Goal: Task Accomplishment & Management: Complete application form

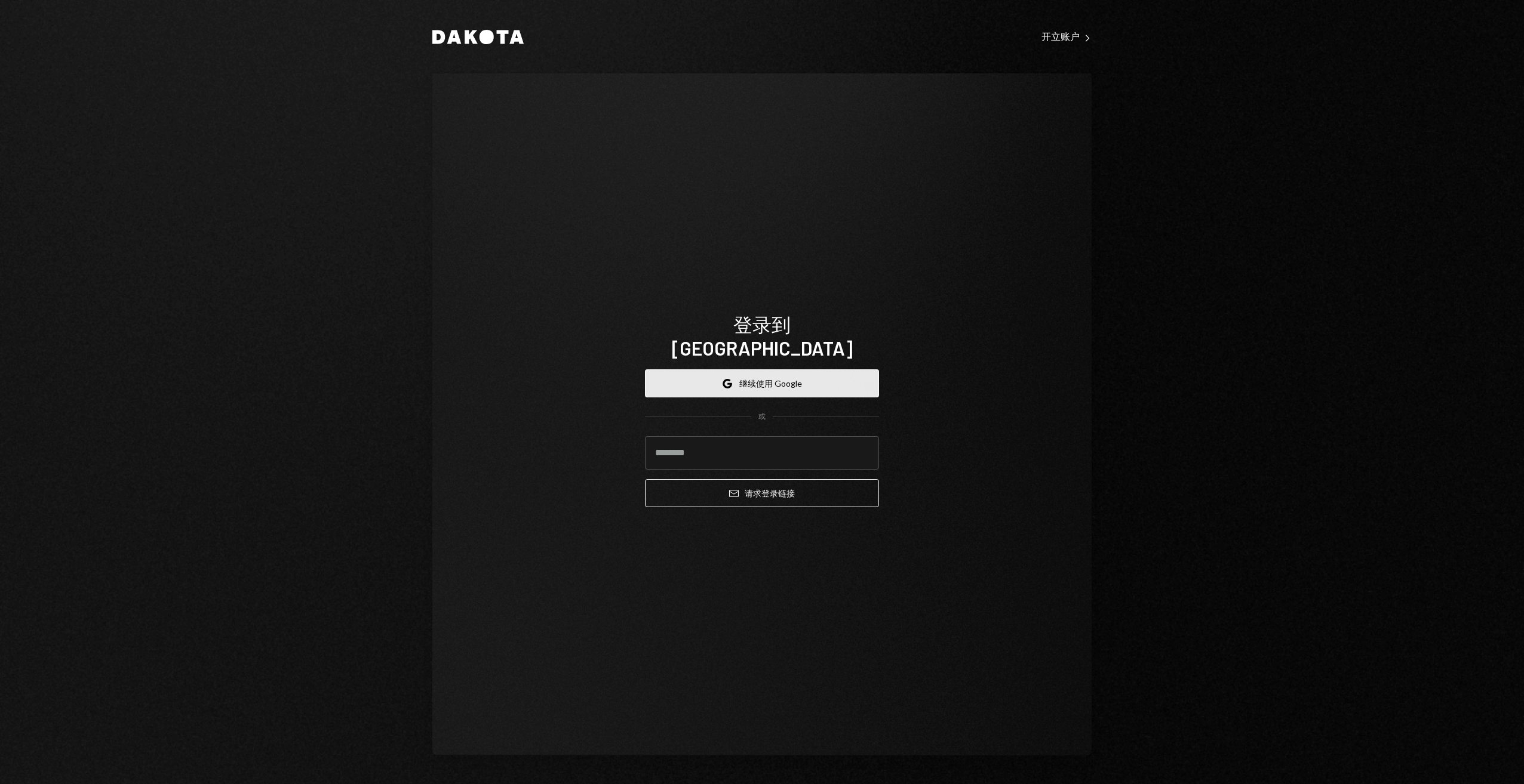
click at [796, 370] on button "谷歌 继续使用 Google" at bounding box center [762, 383] width 234 height 28
click at [741, 370] on button "谷歌 继续使用 Google" at bounding box center [762, 383] width 234 height 28
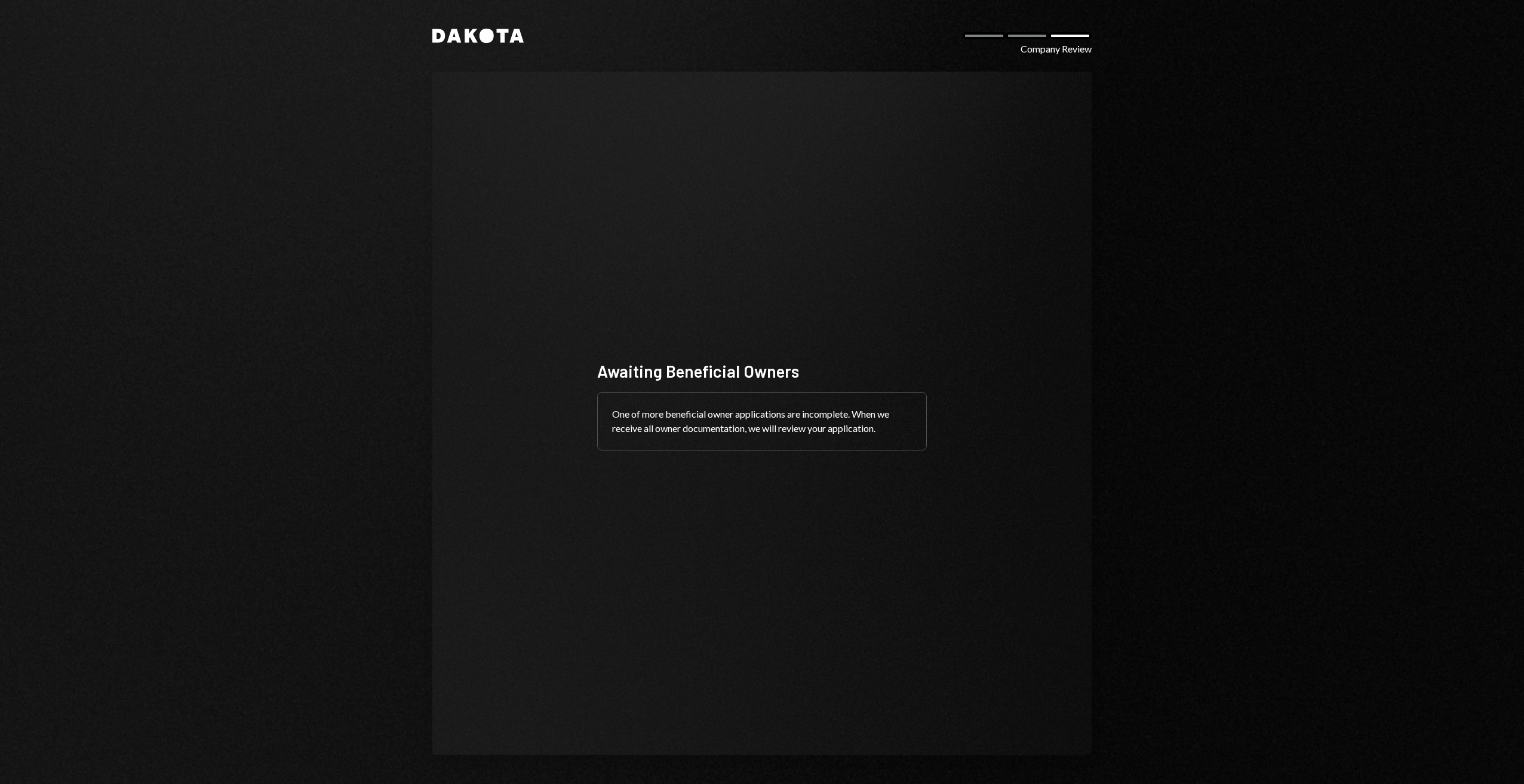
click at [909, 331] on div "Awaiting Beneficial Owners One of more beneficial owner applications are incomp…" at bounding box center [761, 413] width 358 height 204
drag, startPoint x: 1046, startPoint y: 50, endPoint x: 1042, endPoint y: 57, distance: 8.1
click at [1042, 57] on div "Dakota Company Review Awaiting Beneficial Owners One of more beneficial owner a…" at bounding box center [762, 392] width 717 height 784
click at [712, 474] on div "Awaiting Beneficial Owners One of more beneficial owner applications are incomp…" at bounding box center [761, 413] width 358 height 204
click at [730, 404] on div "One of more beneficial owner applications are incomplete. When we receive all o…" at bounding box center [762, 421] width 329 height 58
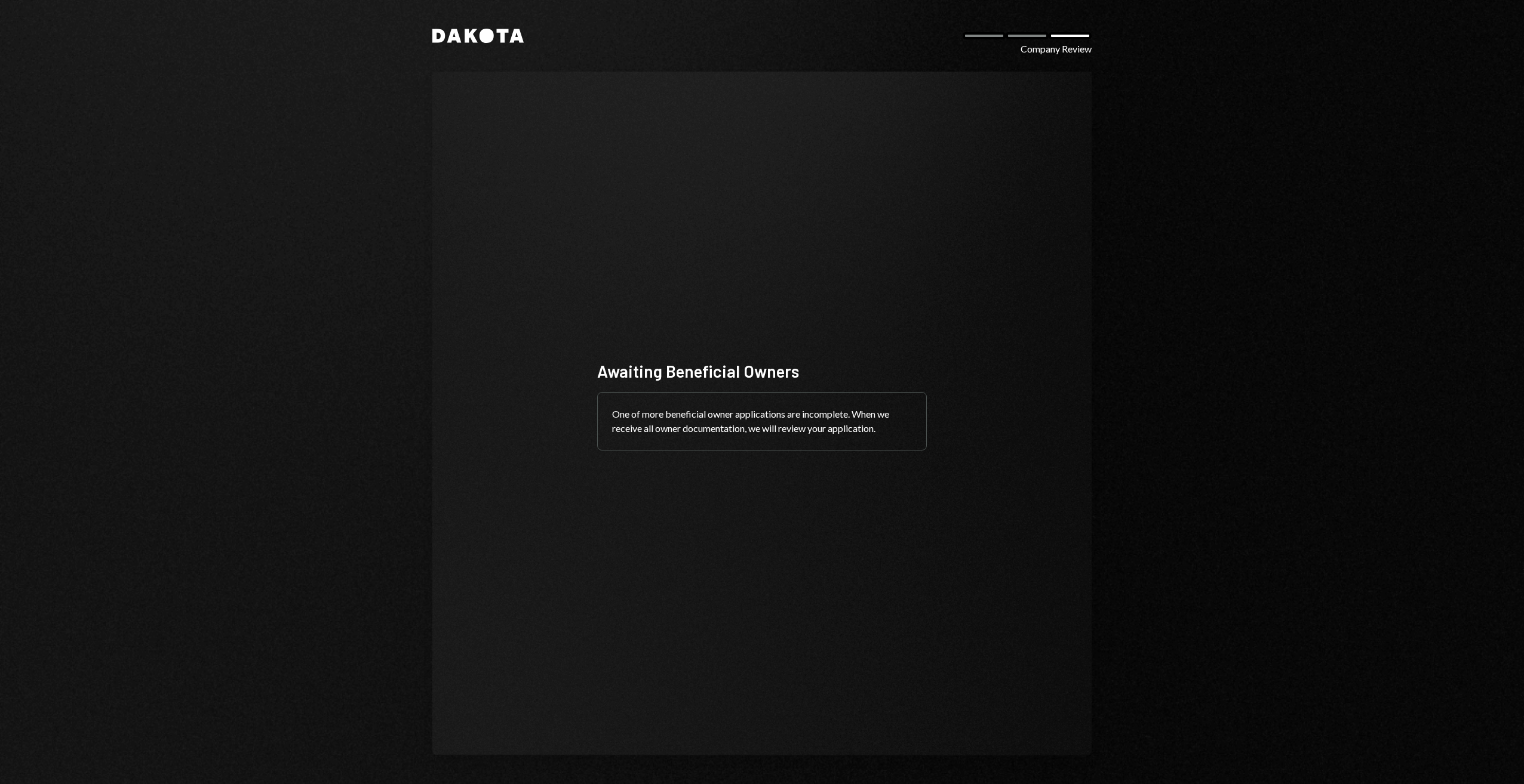
click at [731, 414] on div "One of more beneficial owner applications are incomplete. When we receive all o…" at bounding box center [762, 421] width 329 height 58
click at [715, 370] on div "Awaiting Beneficial Owners" at bounding box center [762, 372] width 330 height 23
click at [788, 451] on div "One of more beneficial owner applications are incomplete. When we receive all o…" at bounding box center [762, 421] width 329 height 58
click at [675, 475] on div "Awaiting Beneficial Owners One of more beneficial owner applications are incomp…" at bounding box center [761, 413] width 358 height 204
drag, startPoint x: 1063, startPoint y: 53, endPoint x: 817, endPoint y: 80, distance: 247.5
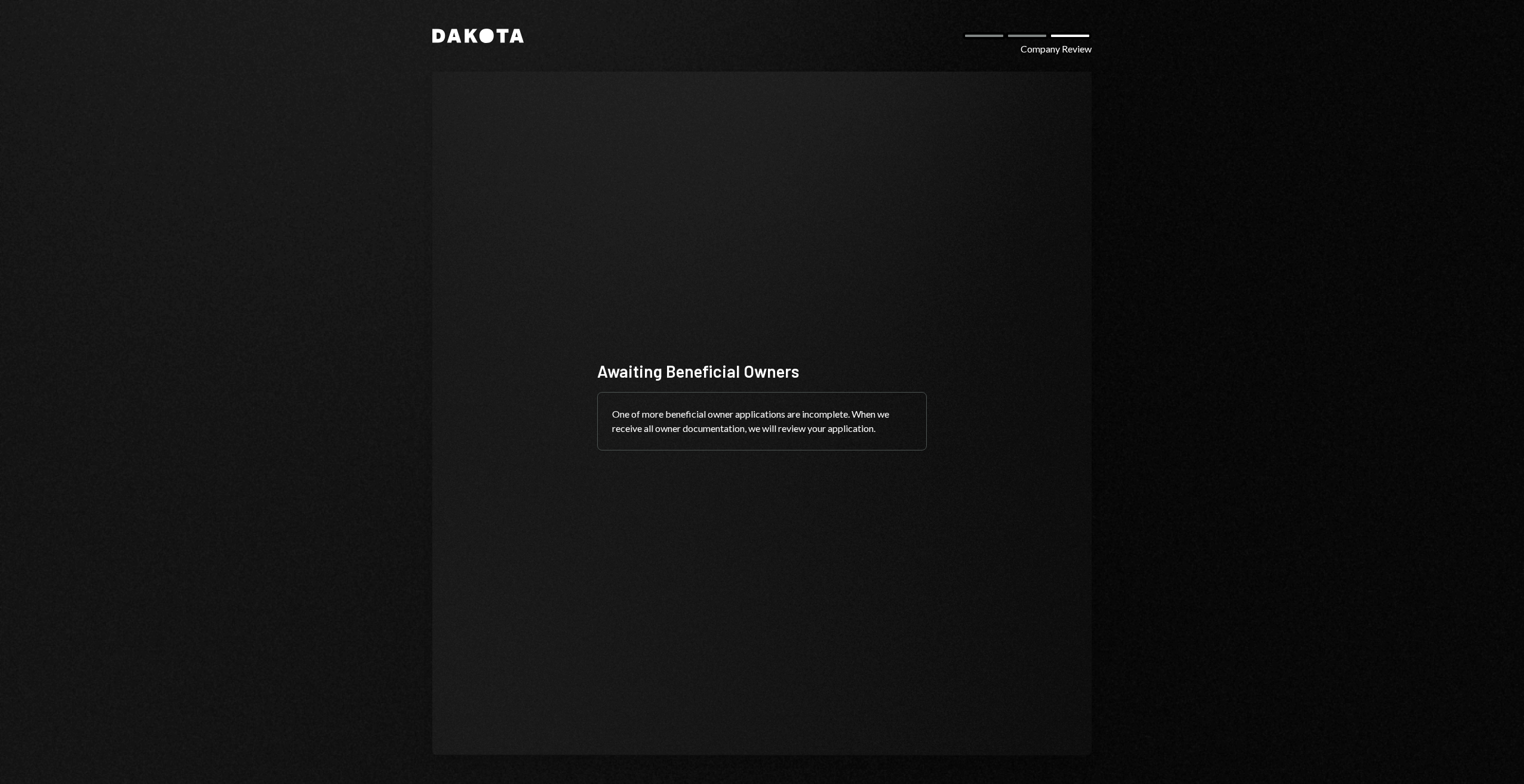
click at [1061, 53] on div "Company Review" at bounding box center [1056, 49] width 71 height 15
click at [729, 432] on div "其中一项更有利的拥有人申请不完整。当我们收到所有业主文件后，我们将审核您的申请。" at bounding box center [762, 421] width 329 height 58
click at [675, 412] on div "其中一项更有利的拥有人申请不完整。当我们收到所有业主文件后，我们将审核您的申请。" at bounding box center [762, 421] width 329 height 58
drag, startPoint x: 716, startPoint y: 416, endPoint x: 906, endPoint y: 416, distance: 190.0
click at [906, 416] on div "其中一项更有利的拥有人申请不完整。当我们收到所有业主文件后，我们将审核您的申请。" at bounding box center [762, 421] width 329 height 58
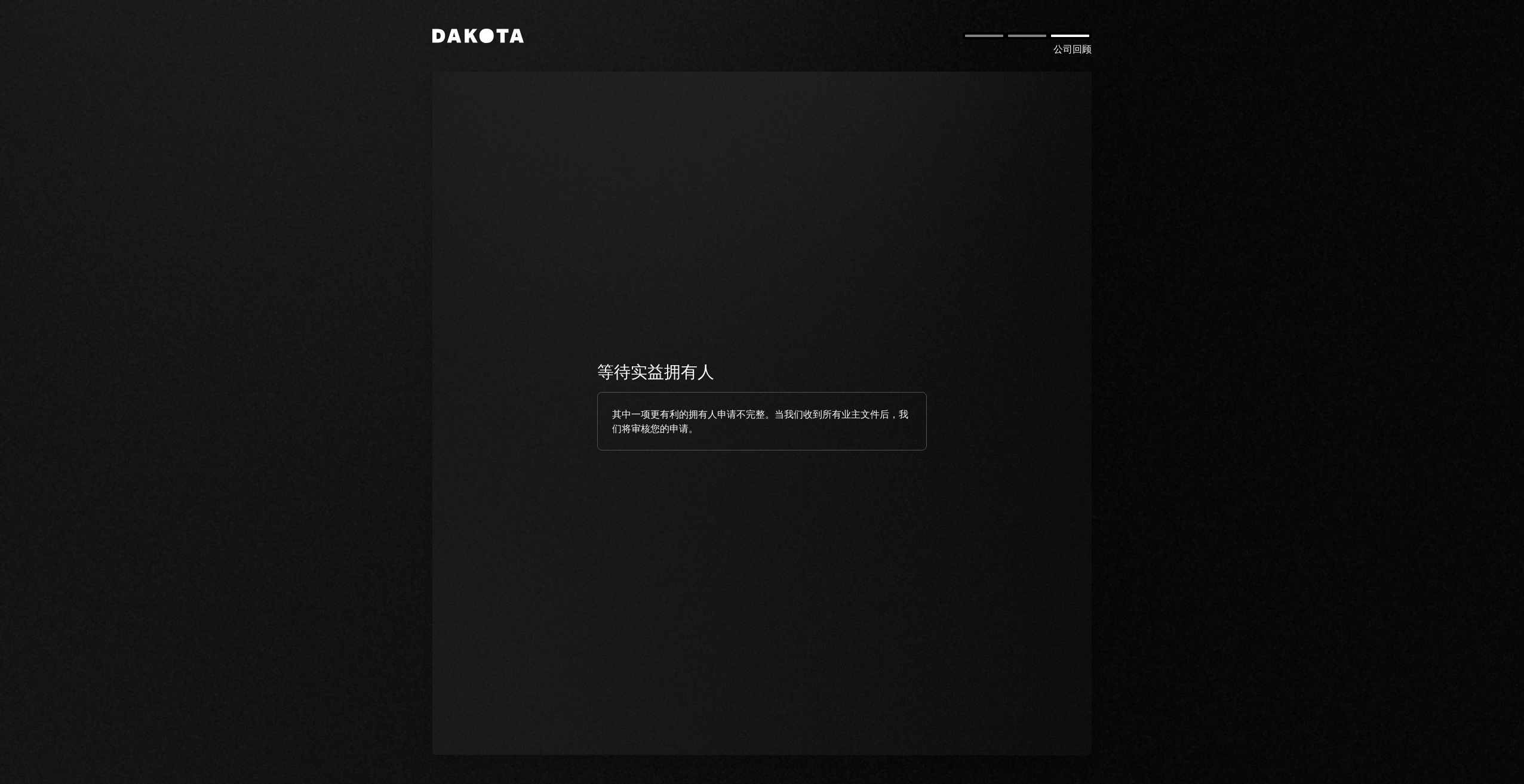
drag, startPoint x: 906, startPoint y: 416, endPoint x: 777, endPoint y: 438, distance: 130.9
click at [777, 438] on div "其中一项更有利的拥有人申请不完整。当我们收到所有业主文件后，我们将审核您的申请。" at bounding box center [762, 421] width 329 height 58
drag, startPoint x: 780, startPoint y: 415, endPoint x: 903, endPoint y: 424, distance: 123.3
click at [903, 424] on div "其中一项更有利的拥有人申请不完整。当我们收到所有业主文件后，我们将审核您的申请。" at bounding box center [762, 421] width 329 height 58
drag, startPoint x: 903, startPoint y: 424, endPoint x: 740, endPoint y: 443, distance: 164.1
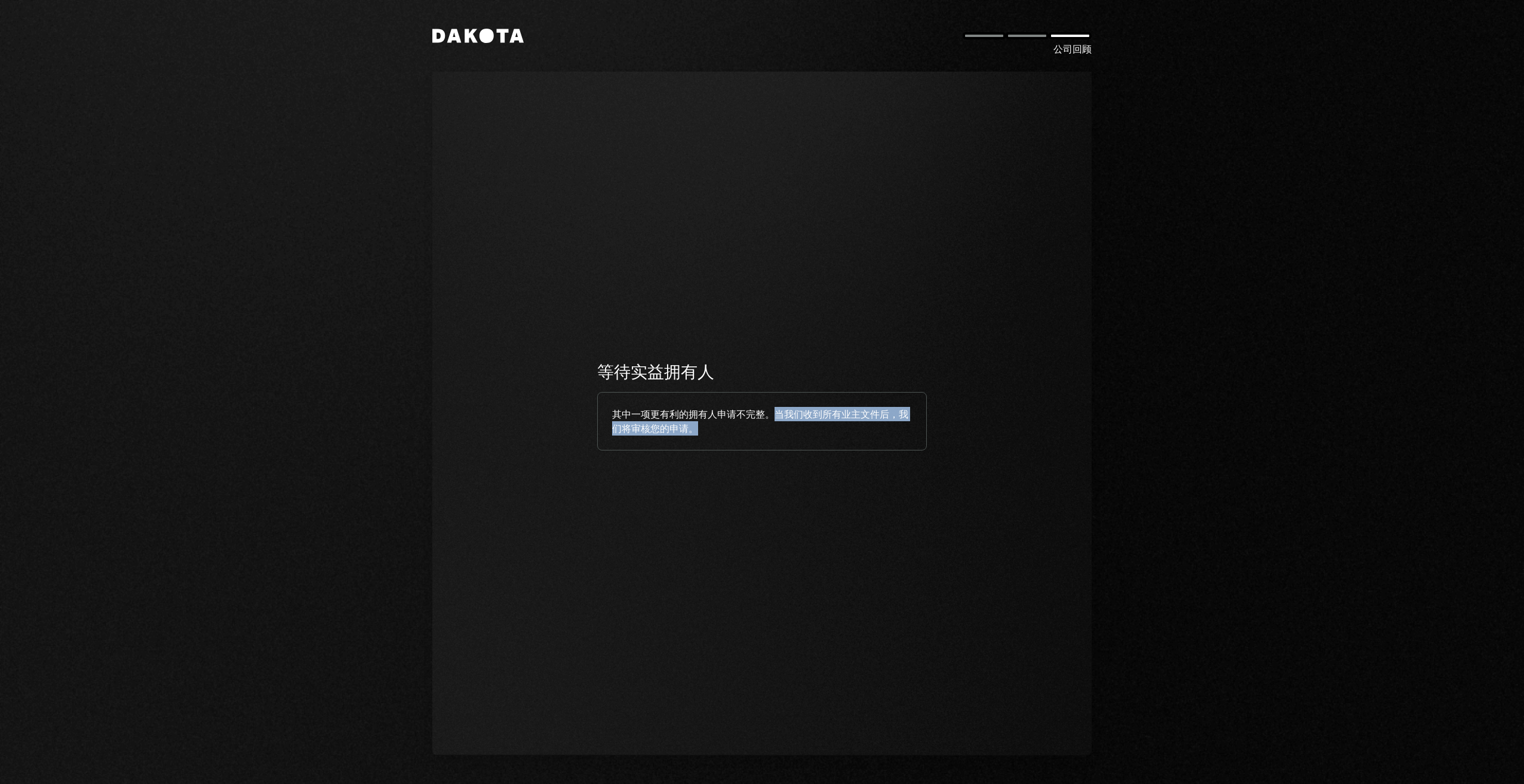
click at [740, 443] on div "其中一项更有利的拥有人申请不完整。当我们收到所有业主文件后，我们将审核您的申请。" at bounding box center [762, 421] width 329 height 58
click at [490, 23] on div "达科他语 公司回顾 等待实益拥有人 其中一项更有利的拥有人申请不完整。当我们收到所有业主文件后，我们将审核您的申请。" at bounding box center [762, 392] width 717 height 784
click at [484, 33] on icon at bounding box center [487, 35] width 15 height 15
click at [462, 28] on icon "Dakota" at bounding box center [478, 35] width 92 height 15
click at [448, 365] on div "Awaiting Beneficial Owners One of more beneficial owner applications are incomp…" at bounding box center [762, 413] width 660 height 685
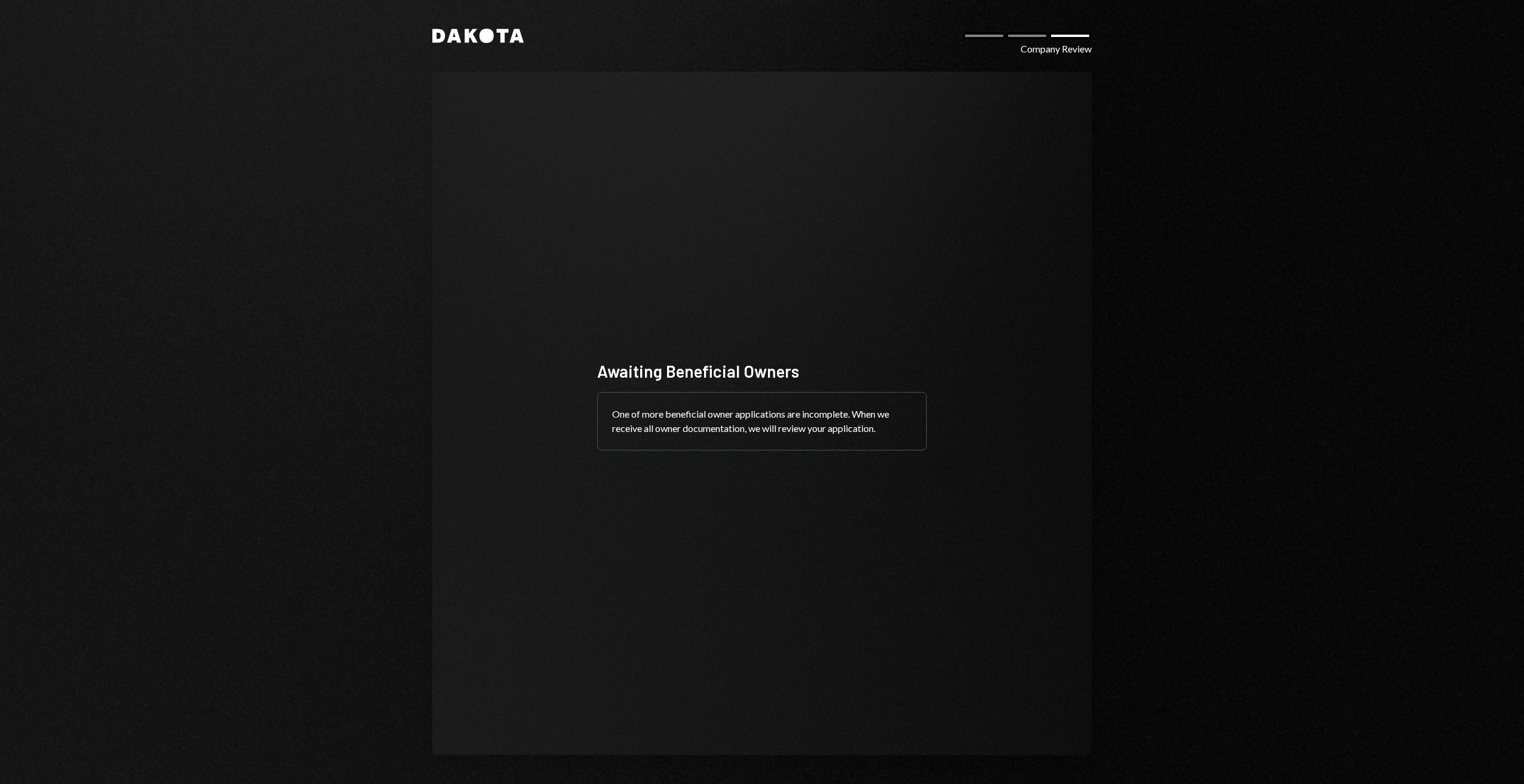
click at [744, 301] on div "Awaiting Beneficial Owners One of more beneficial owner applications are incomp…" at bounding box center [762, 413] width 660 height 685
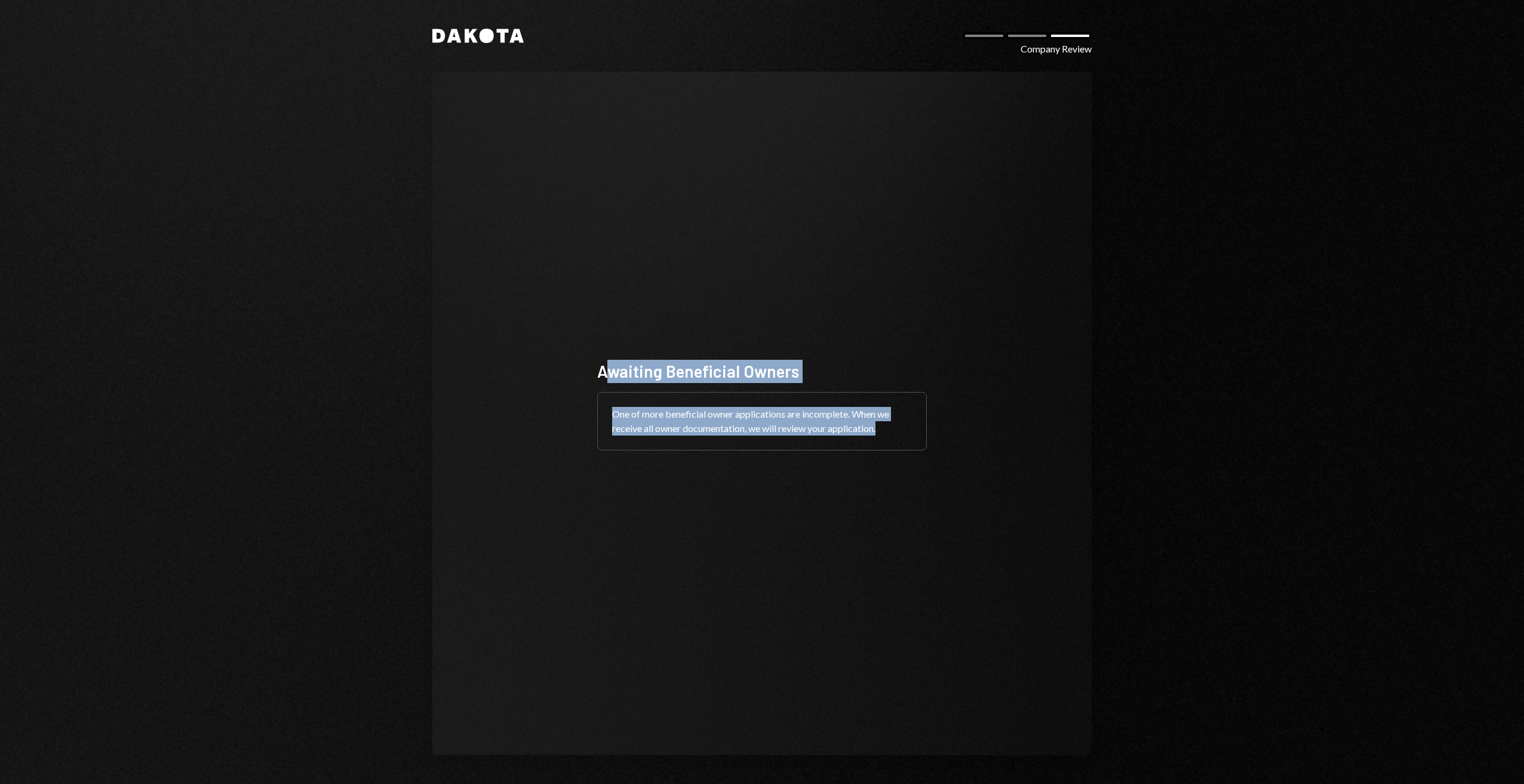
drag, startPoint x: 603, startPoint y: 371, endPoint x: 928, endPoint y: 436, distance: 331.4
click at [928, 436] on div "Awaiting Beneficial Owners One of more beneficial owner applications are incomp…" at bounding box center [761, 413] width 358 height 204
drag, startPoint x: 599, startPoint y: 373, endPoint x: 802, endPoint y: 424, distance: 209.3
click at [802, 424] on div "Awaiting Beneficial Owners One of more beneficial owner applications are incomp…" at bounding box center [762, 413] width 330 height 108
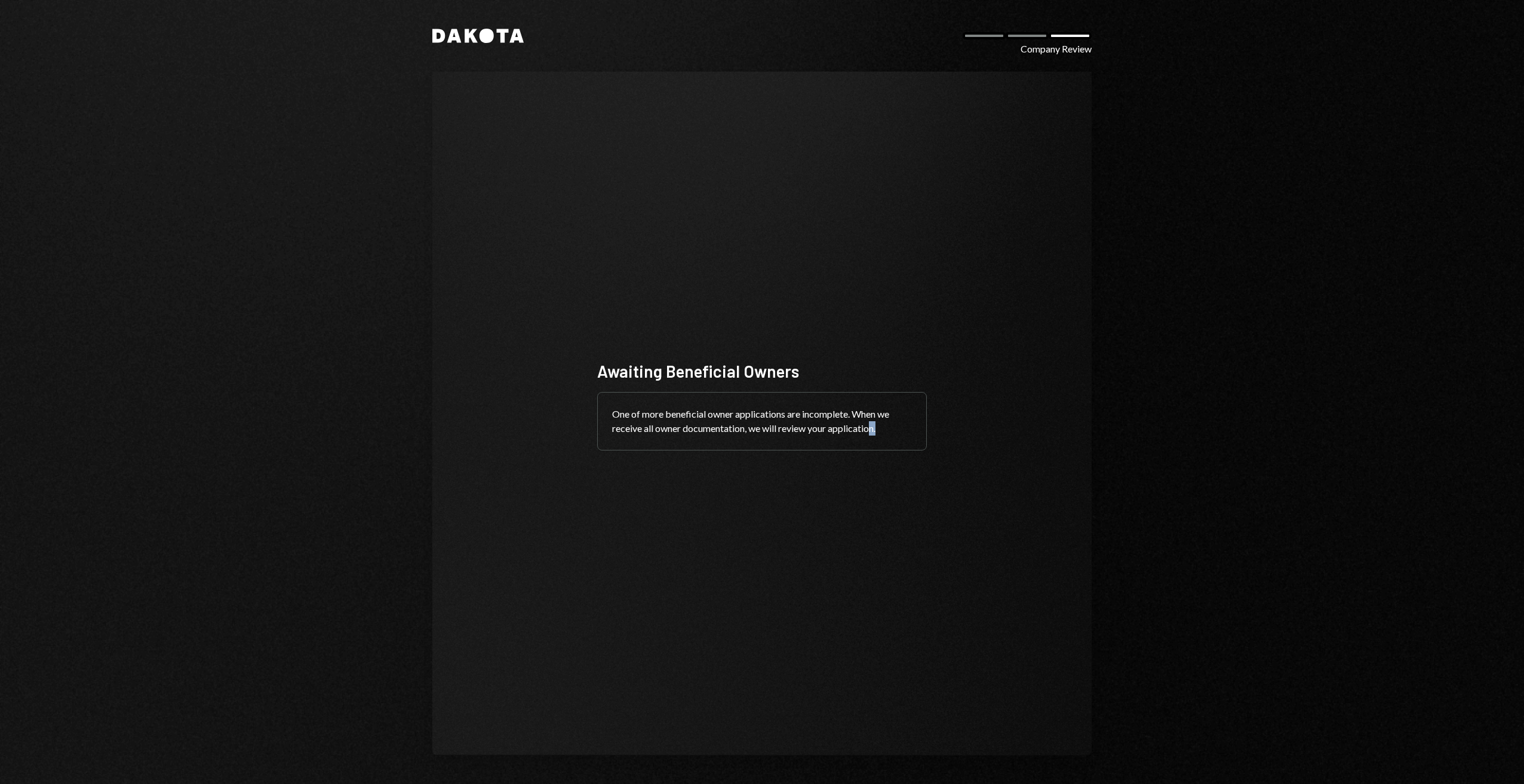
drag, startPoint x: 802, startPoint y: 424, endPoint x: 901, endPoint y: 432, distance: 99.3
click at [901, 432] on div "One of more beneficial owner applications are incomplete. When we receive all o…" at bounding box center [762, 421] width 329 height 58
drag, startPoint x: 901, startPoint y: 432, endPoint x: 990, endPoint y: 478, distance: 100.2
click at [990, 478] on div "Awaiting Beneficial Owners One of more beneficial owner applications are incomp…" at bounding box center [762, 413] width 660 height 685
click at [948, 336] on div "Awaiting Beneficial Owners One of more beneficial owner applications are incomp…" at bounding box center [762, 413] width 660 height 685
